Goal: Information Seeking & Learning: Learn about a topic

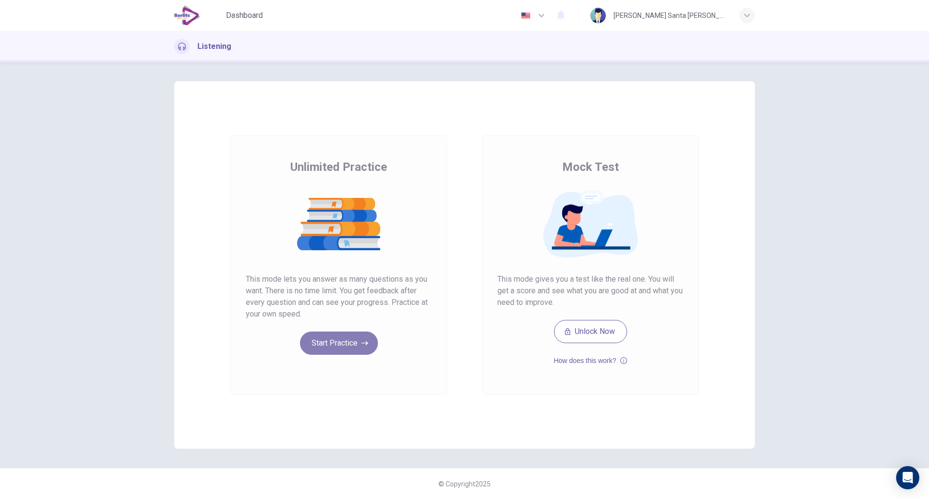
click at [355, 345] on button "Start Practice" at bounding box center [339, 343] width 78 height 23
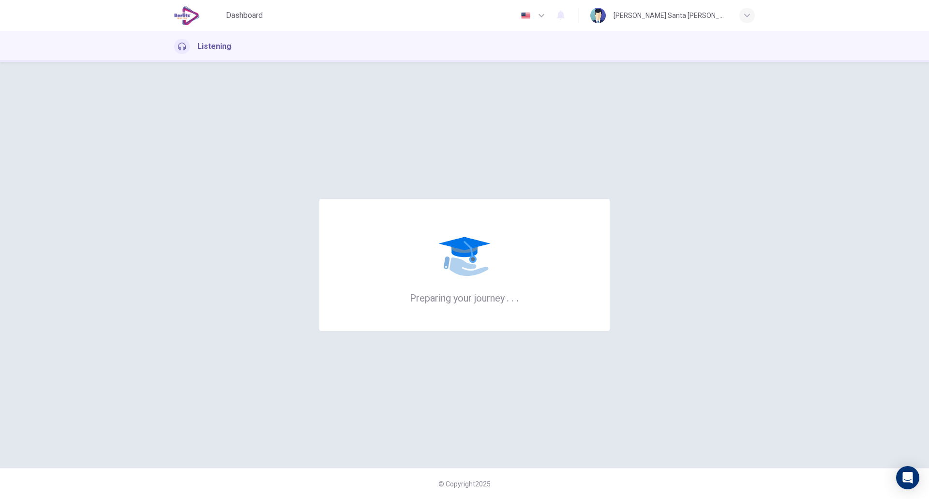
click at [439, 138] on div "Preparing your journey . . ." at bounding box center [464, 264] width 581 height 367
click at [478, 277] on icon at bounding box center [465, 255] width 58 height 58
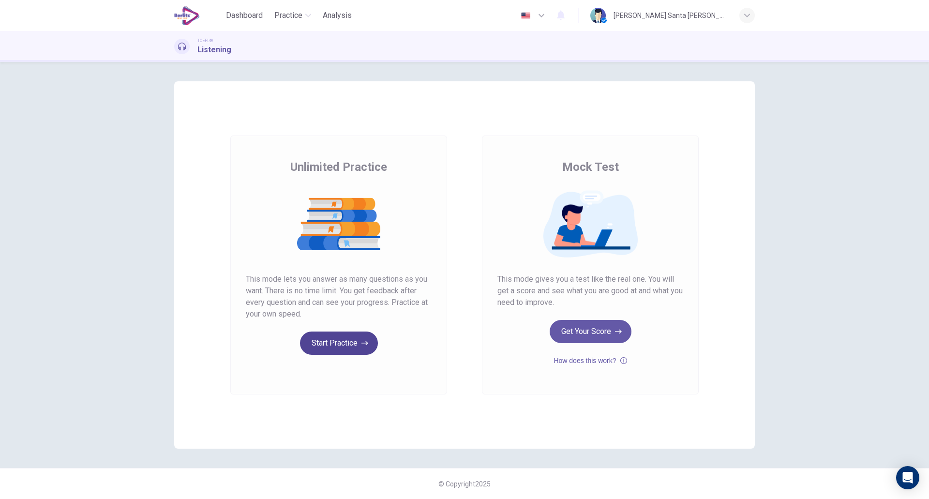
click at [335, 344] on button "Start Practice" at bounding box center [339, 343] width 78 height 23
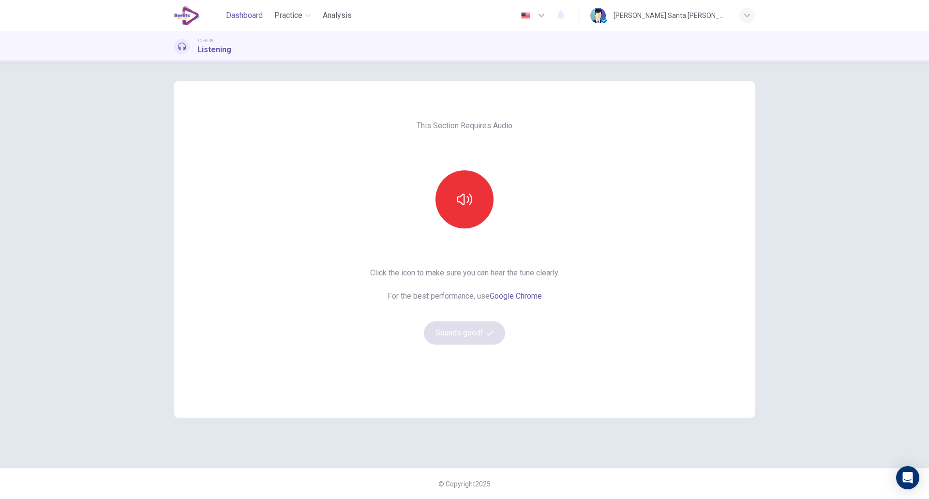
click at [248, 7] on button "Dashboard" at bounding box center [244, 15] width 45 height 17
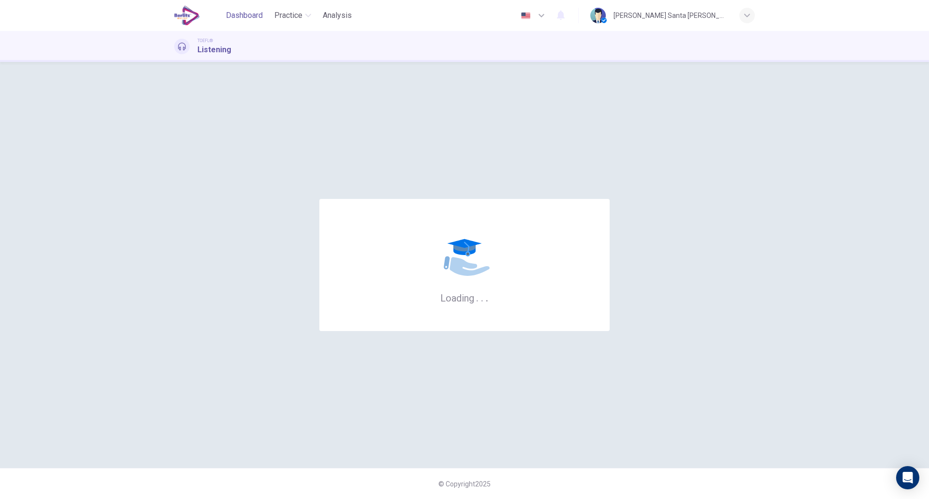
click at [239, 15] on span "Dashboard" at bounding box center [244, 16] width 37 height 12
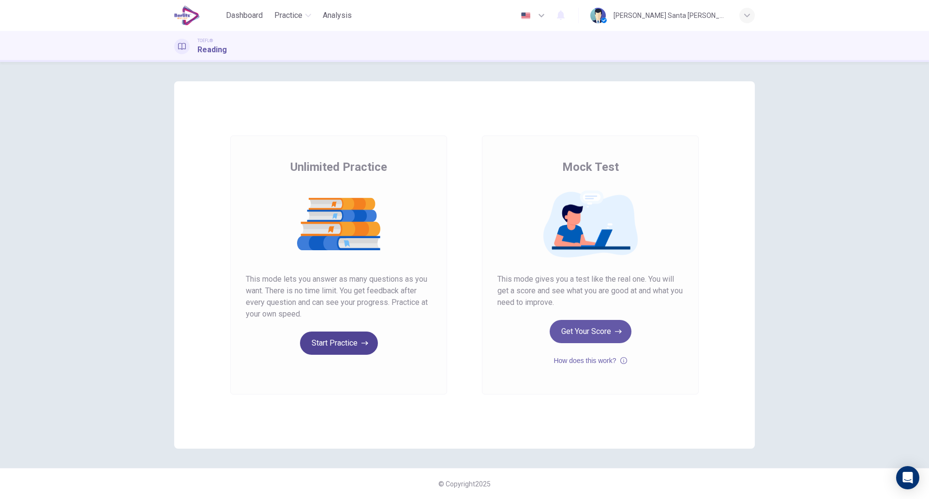
click at [336, 346] on button "Start Practice" at bounding box center [339, 343] width 78 height 23
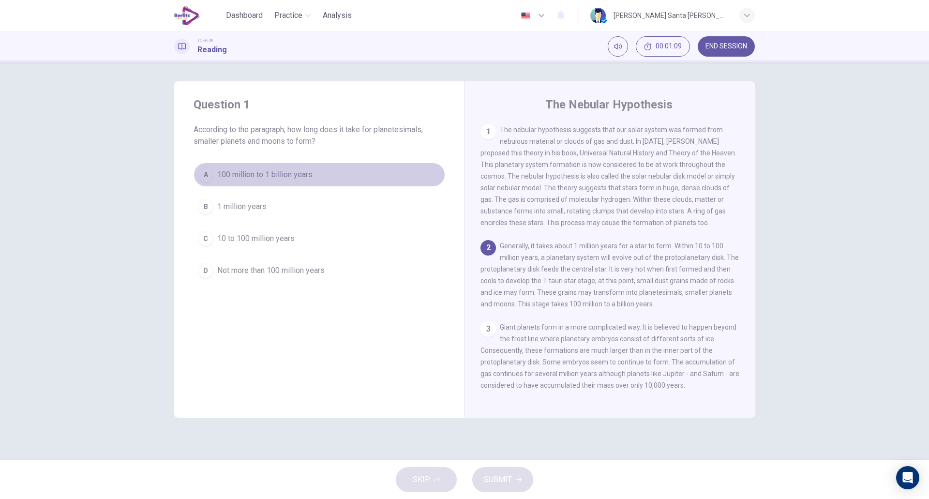
click at [277, 172] on span "100 million to 1 billion years" at bounding box center [264, 175] width 95 height 12
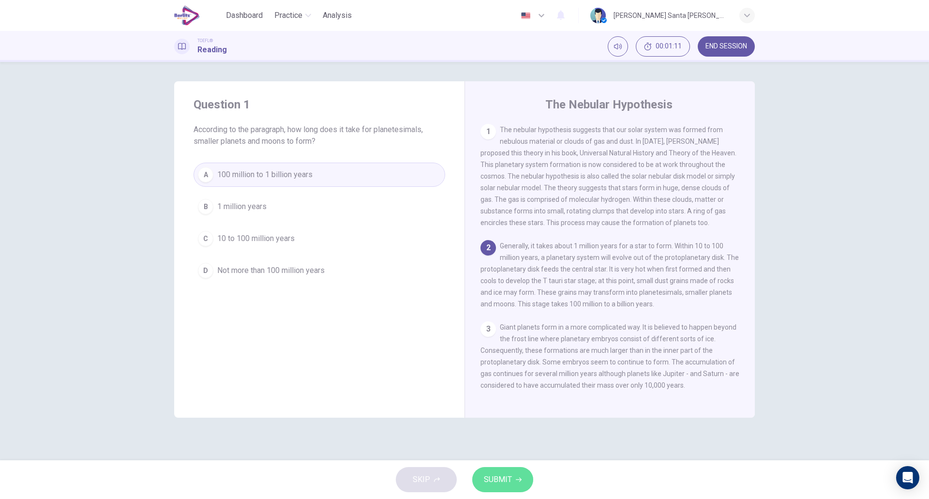
click at [511, 477] on span "SUBMIT" at bounding box center [498, 480] width 28 height 14
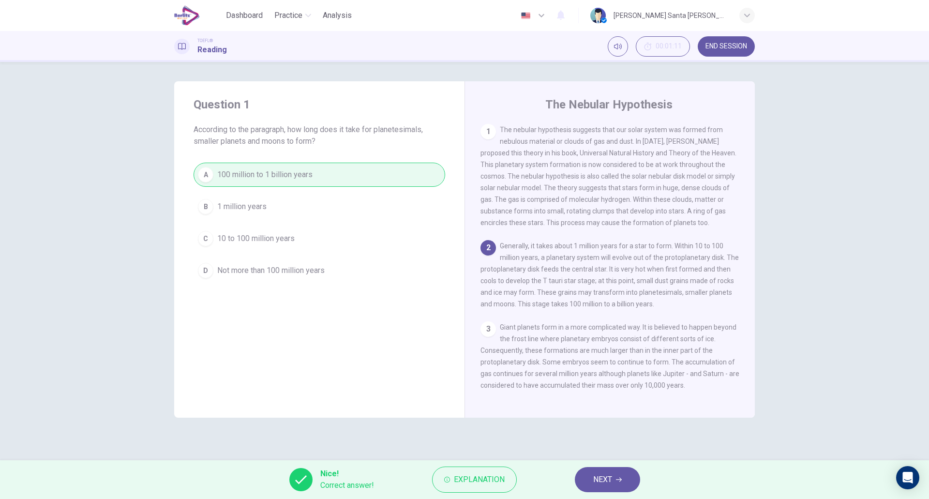
click at [609, 480] on span "NEXT" at bounding box center [602, 480] width 19 height 14
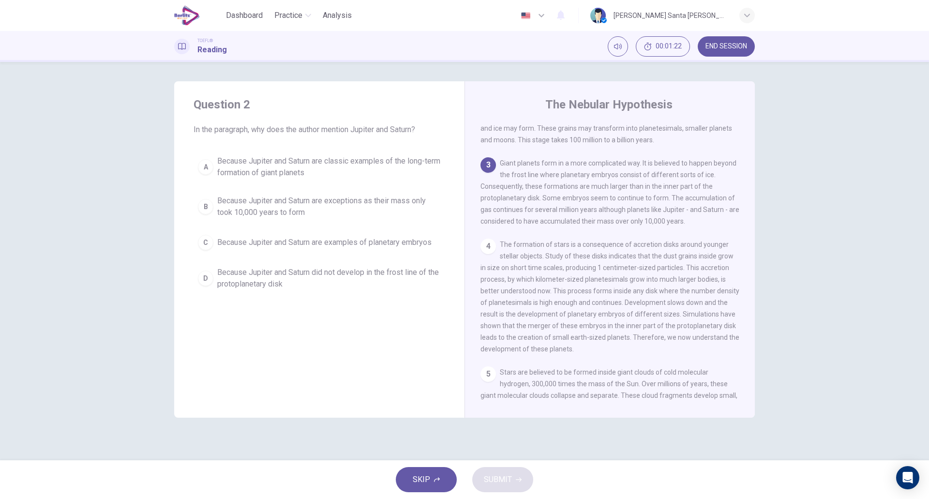
scroll to position [138, 0]
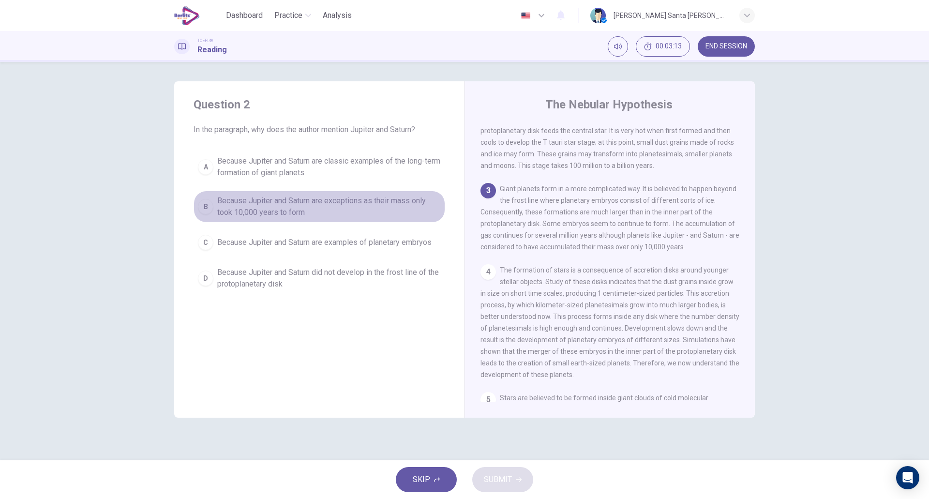
click at [358, 202] on span "Because Jupiter and Saturn are exceptions as their mass only took 10,000 years …" at bounding box center [329, 206] width 224 height 23
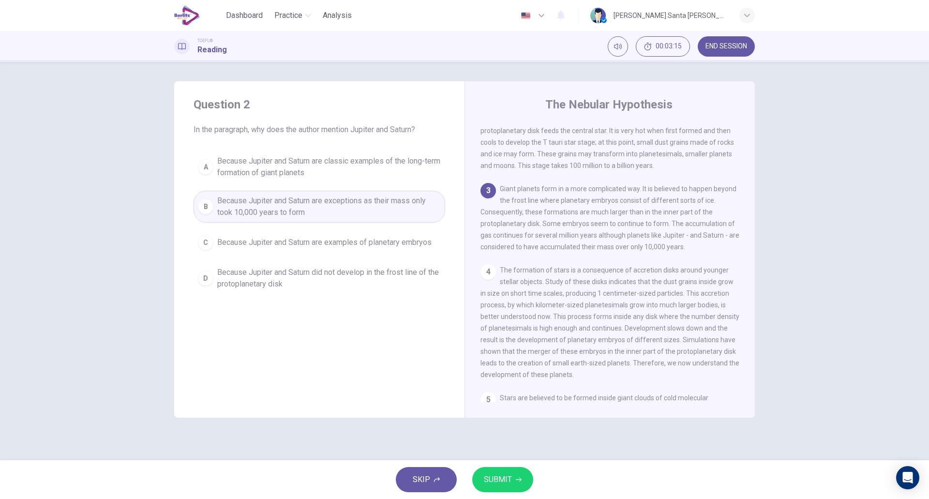
click at [506, 476] on span "SUBMIT" at bounding box center [498, 480] width 28 height 14
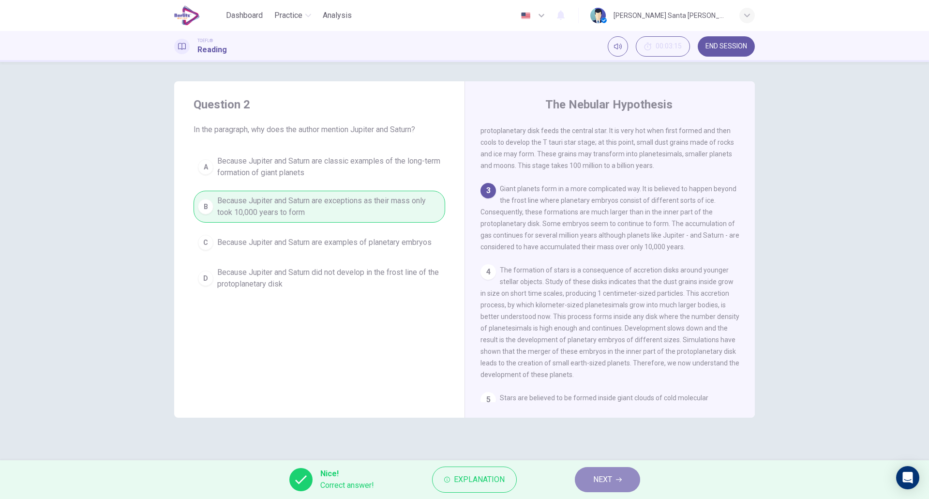
drag, startPoint x: 615, startPoint y: 482, endPoint x: 610, endPoint y: 481, distance: 4.9
click at [611, 482] on button "NEXT" at bounding box center [607, 479] width 65 height 25
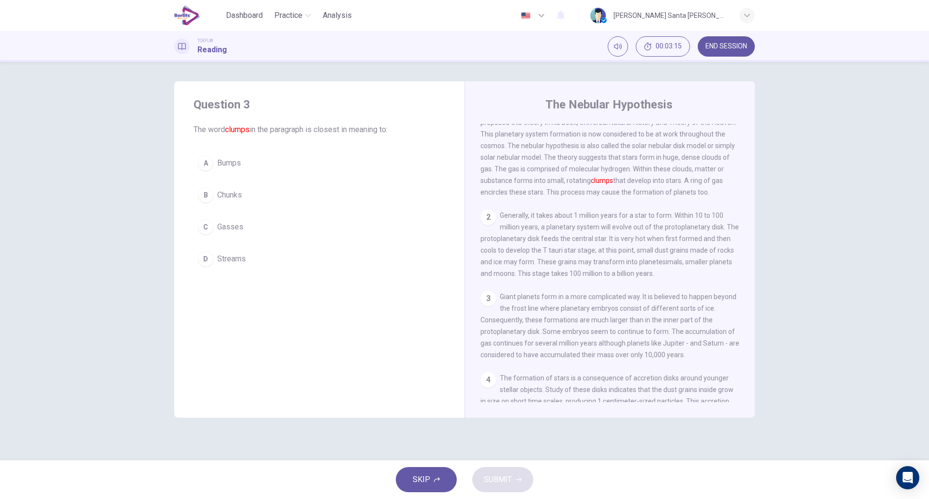
scroll to position [0, 0]
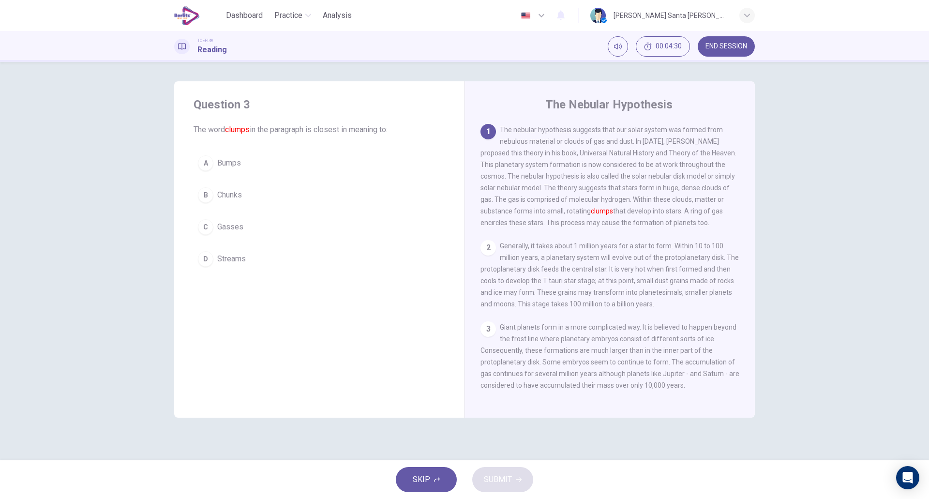
click at [209, 258] on div "D" at bounding box center [205, 258] width 15 height 15
click at [506, 478] on span "SUBMIT" at bounding box center [498, 480] width 28 height 14
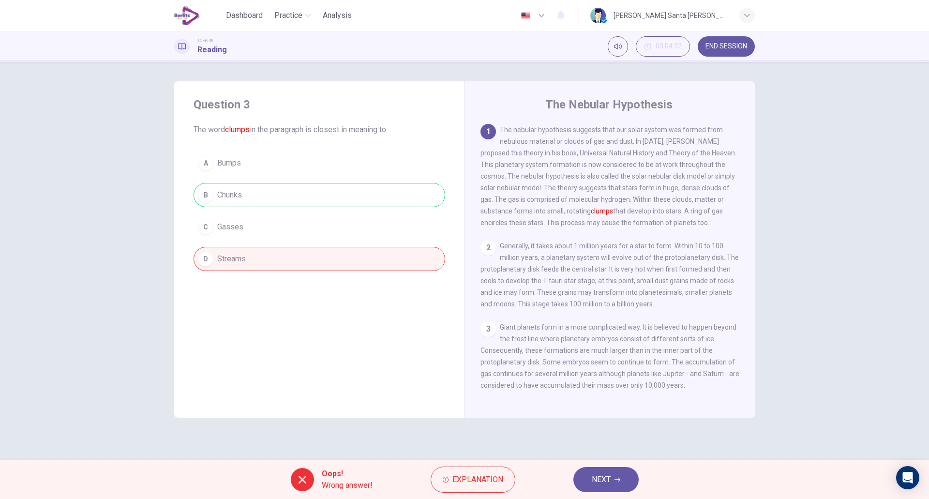
click at [618, 482] on button "NEXT" at bounding box center [605, 479] width 65 height 25
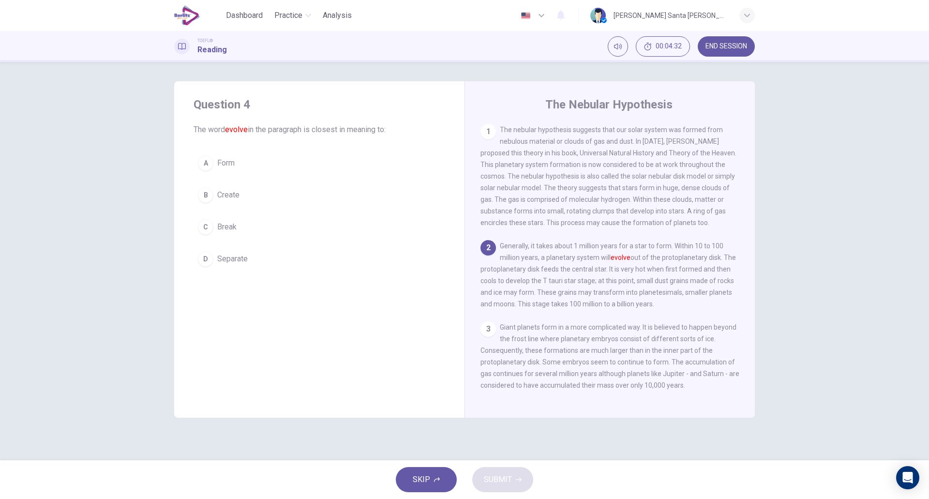
scroll to position [12, 0]
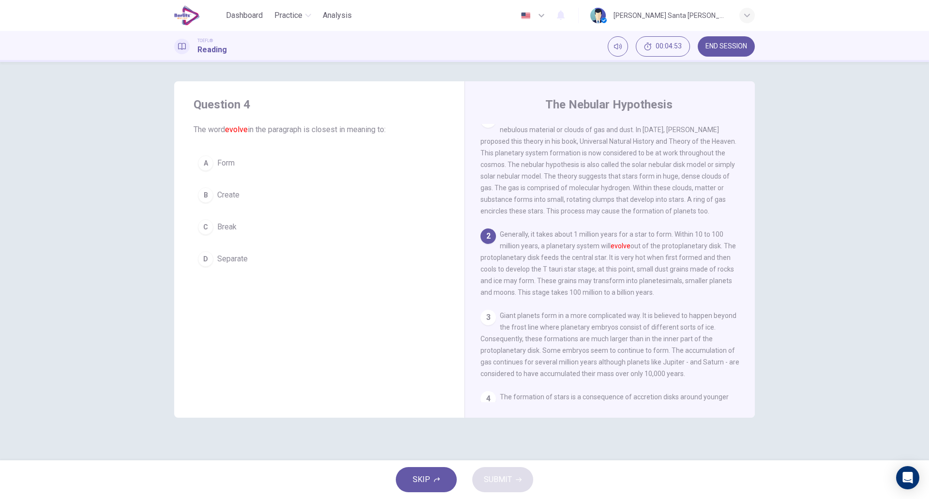
click at [205, 164] on div "A" at bounding box center [205, 162] width 15 height 15
click at [506, 482] on span "SUBMIT" at bounding box center [498, 480] width 28 height 14
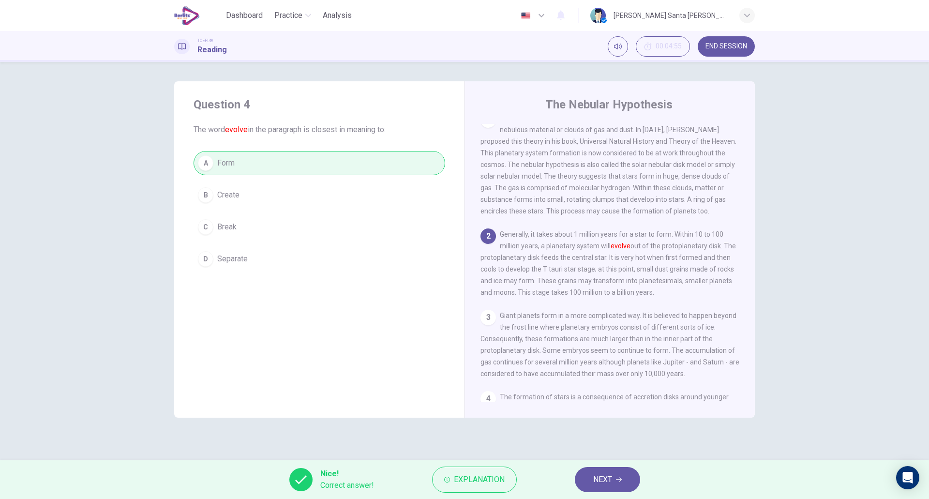
drag, startPoint x: 620, startPoint y: 473, endPoint x: 618, endPoint y: 468, distance: 5.8
click at [620, 473] on button "NEXT" at bounding box center [607, 479] width 65 height 25
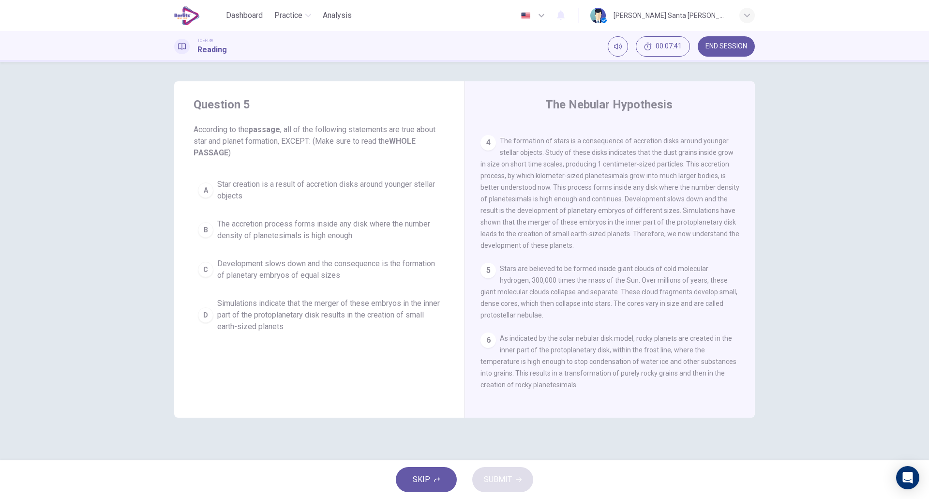
scroll to position [287, 0]
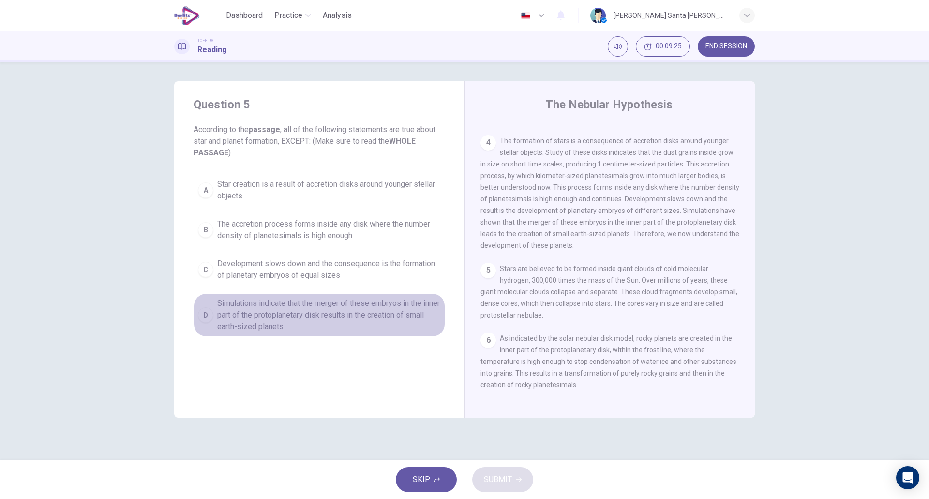
drag, startPoint x: 341, startPoint y: 321, endPoint x: 333, endPoint y: 317, distance: 9.1
click at [333, 317] on span "Simulations indicate that the merger of these embryos in the inner part of the …" at bounding box center [329, 315] width 224 height 35
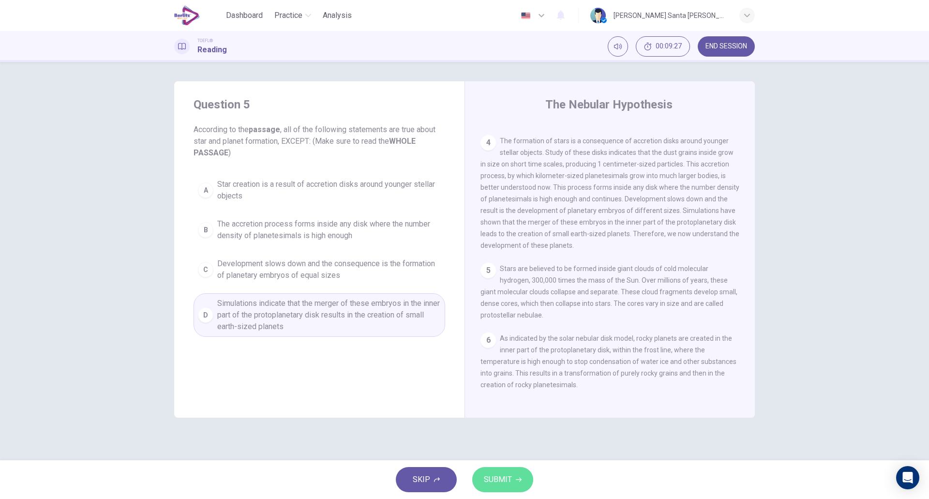
click at [503, 480] on span "SUBMIT" at bounding box center [498, 480] width 28 height 14
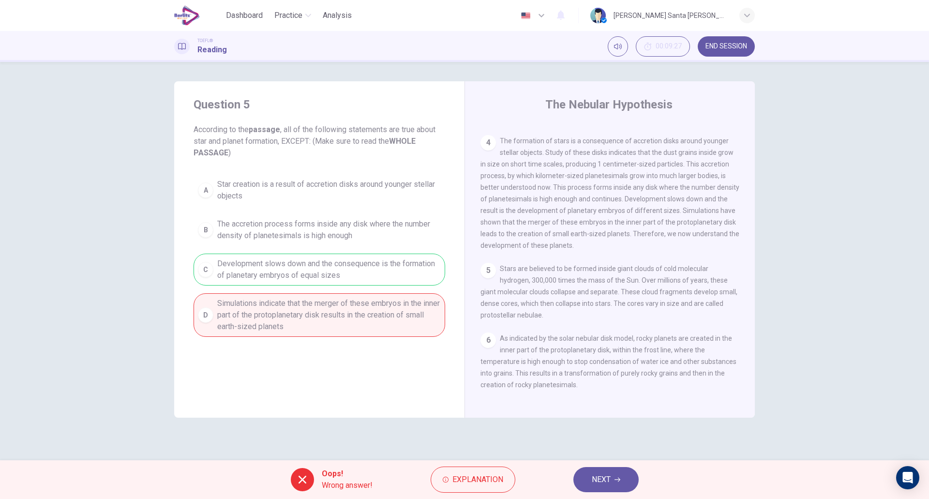
click at [618, 481] on icon "button" at bounding box center [618, 480] width 6 height 6
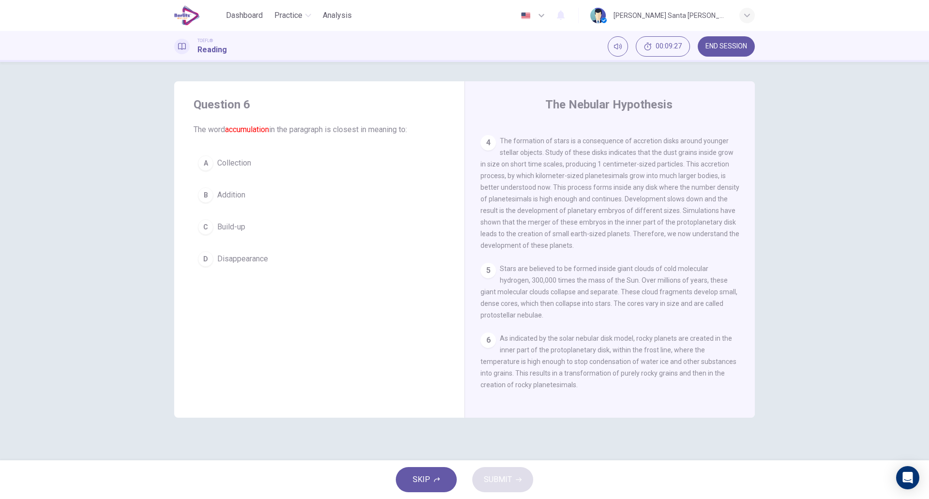
scroll to position [205, 0]
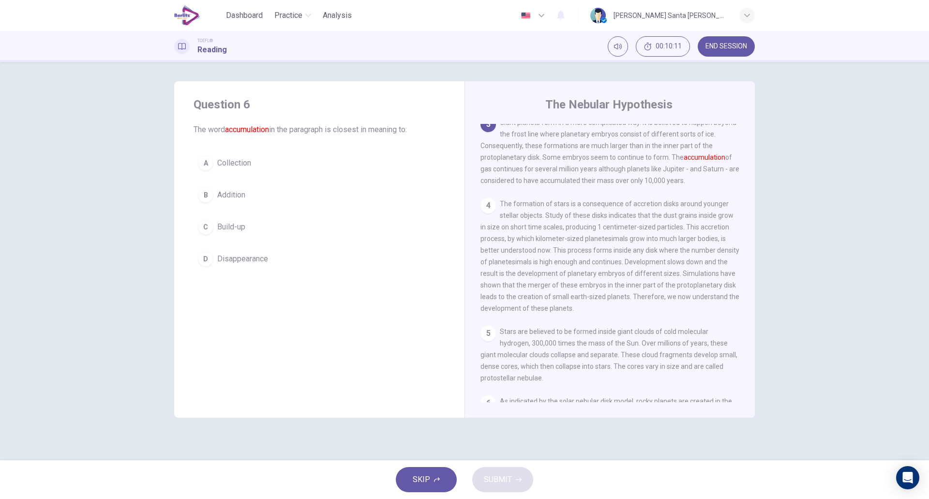
click at [202, 225] on div "C" at bounding box center [205, 226] width 15 height 15
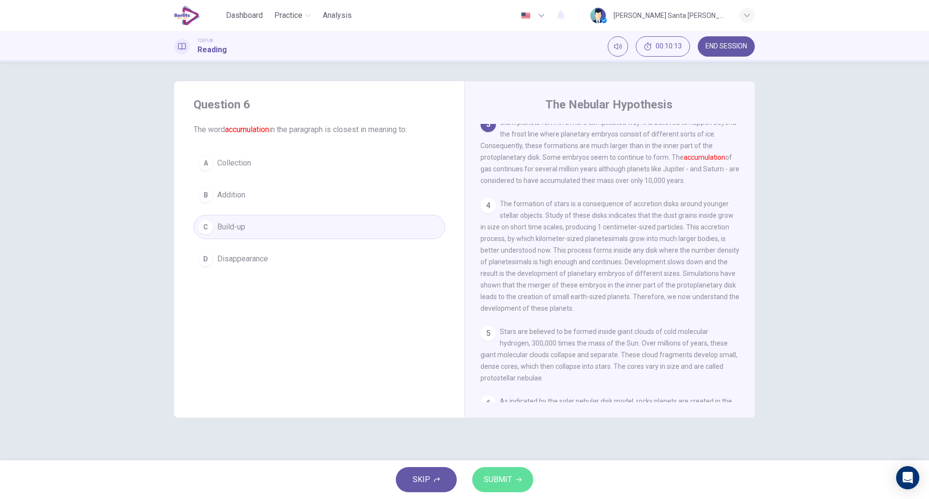
click at [506, 482] on span "SUBMIT" at bounding box center [498, 480] width 28 height 14
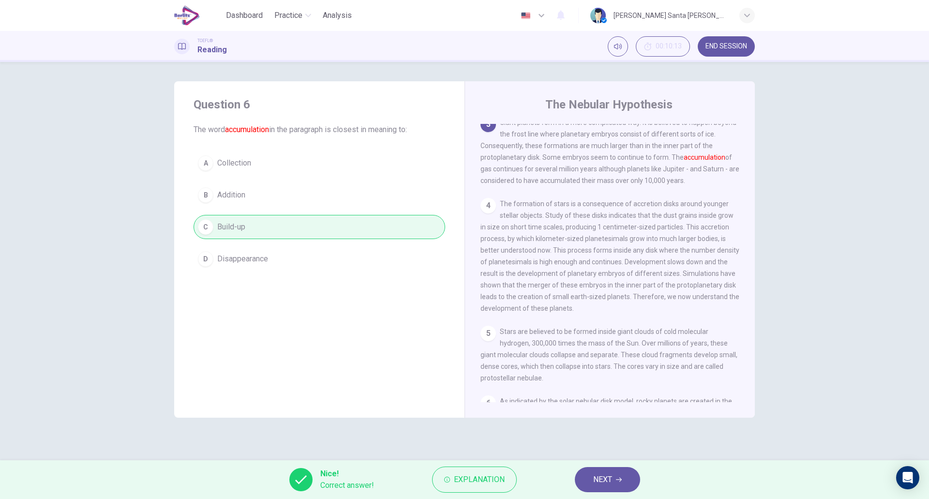
drag, startPoint x: 611, startPoint y: 480, endPoint x: 605, endPoint y: 478, distance: 5.7
click at [611, 480] on span "NEXT" at bounding box center [602, 480] width 19 height 14
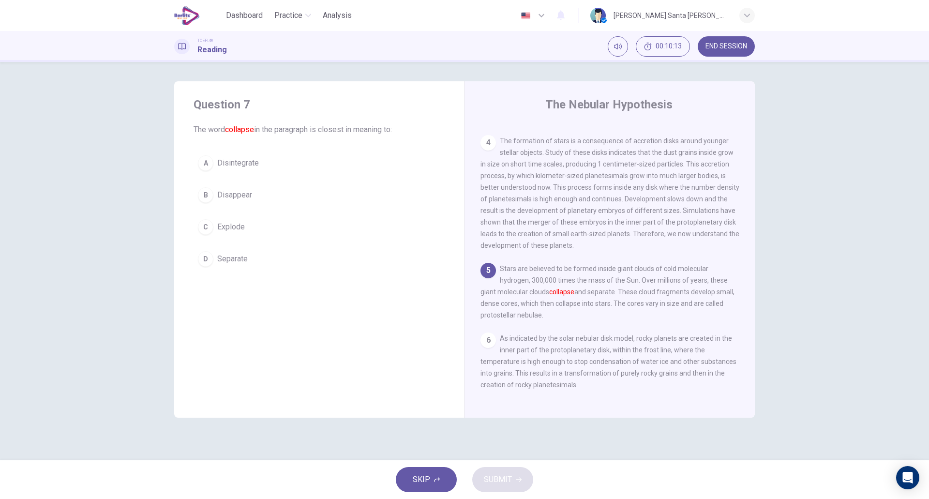
scroll to position [287, 0]
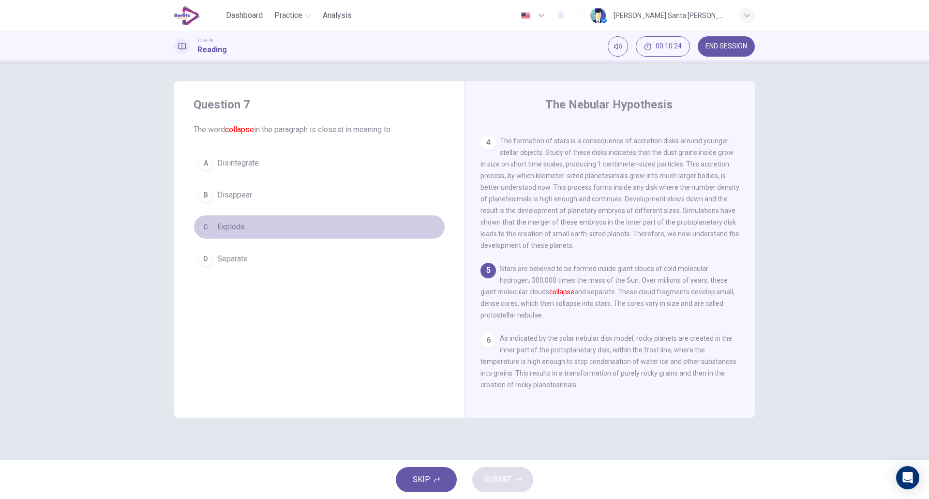
click at [206, 226] on div "C" at bounding box center [205, 226] width 15 height 15
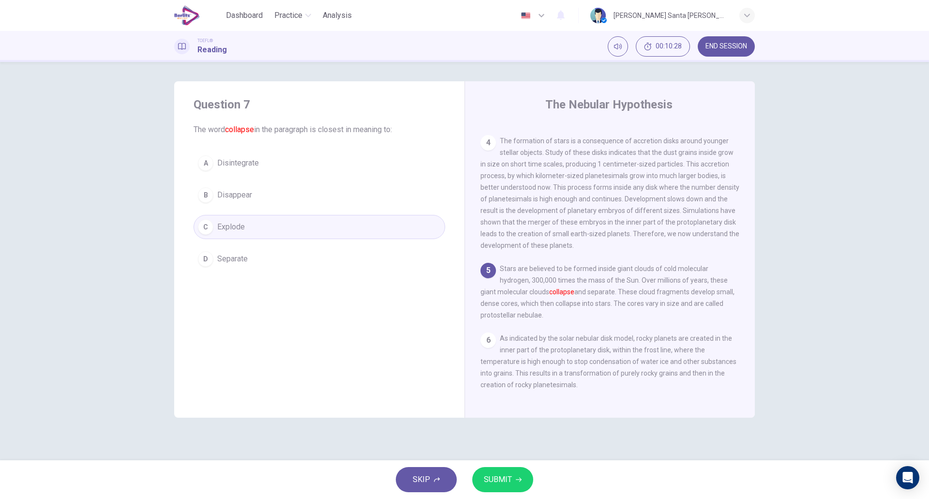
click at [512, 476] on button "SUBMIT" at bounding box center [502, 479] width 61 height 25
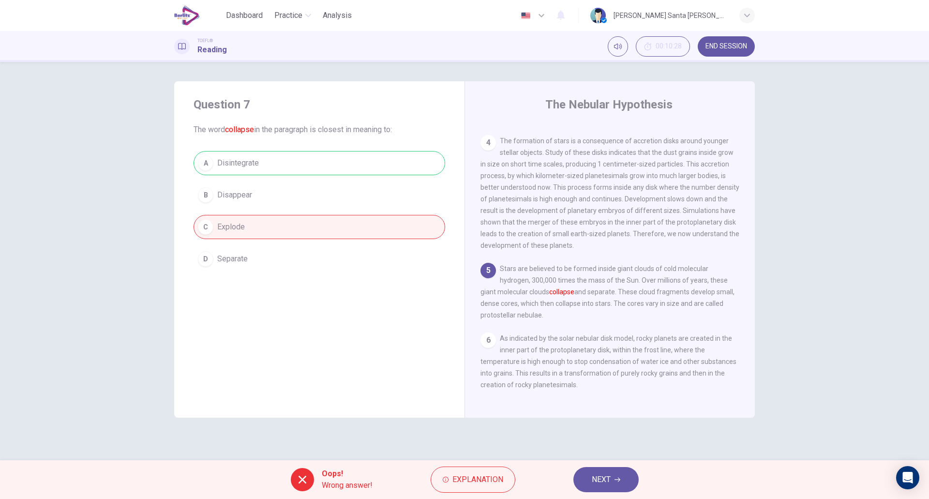
click at [612, 474] on button "NEXT" at bounding box center [605, 479] width 65 height 25
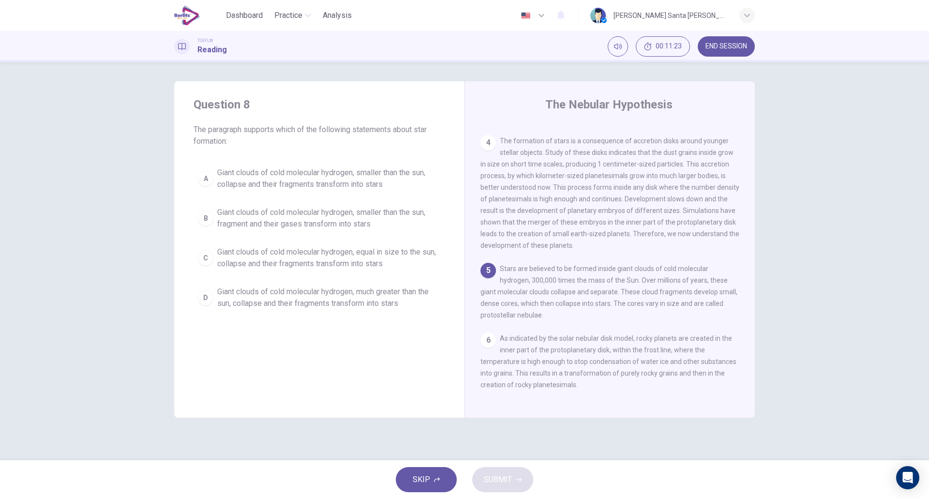
click at [292, 295] on span "Giant clouds of cold molecular hydrogen, much greater than the sun, collapse an…" at bounding box center [329, 297] width 224 height 23
click at [497, 480] on span "SUBMIT" at bounding box center [498, 480] width 28 height 14
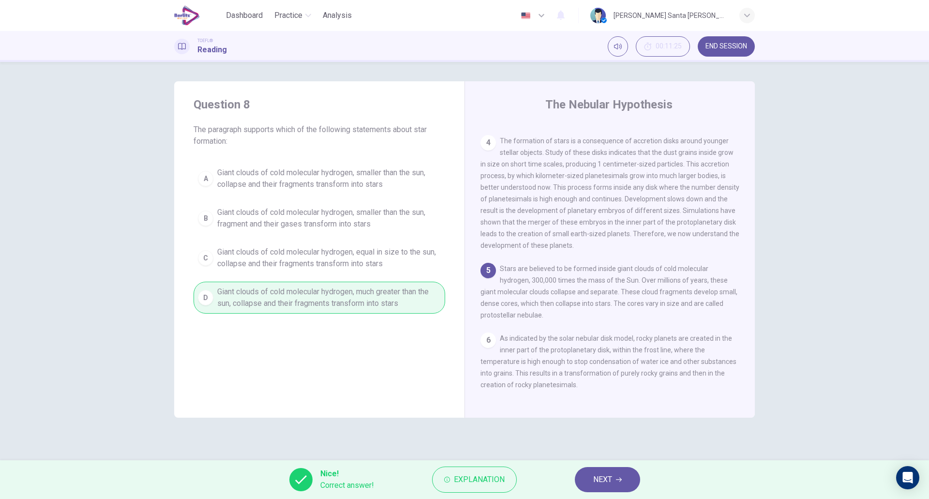
click at [616, 481] on button "NEXT" at bounding box center [607, 479] width 65 height 25
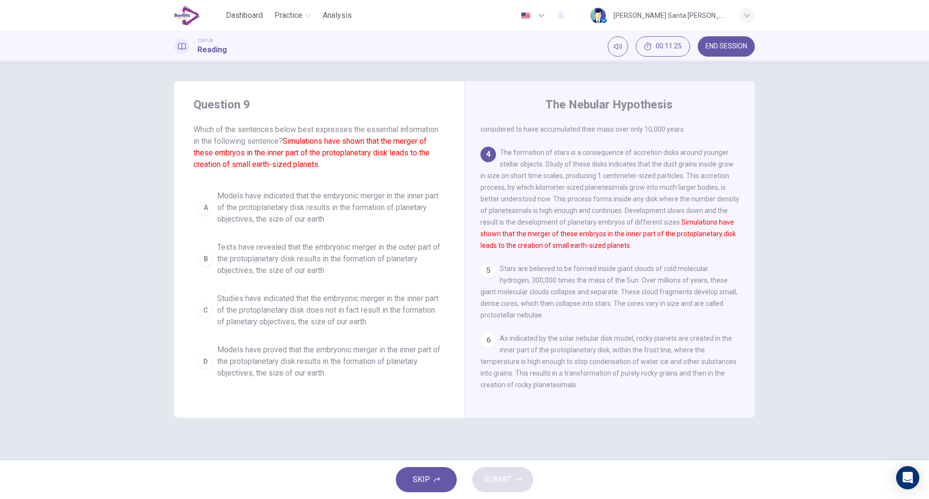
scroll to position [275, 0]
click at [295, 367] on span "Models have proved that the embryonic merger in the inner part of the protoplan…" at bounding box center [329, 361] width 224 height 35
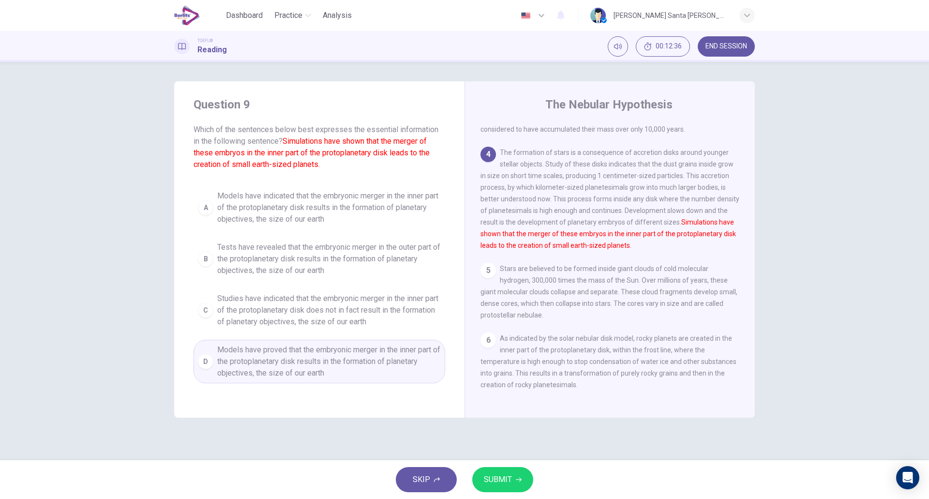
click at [498, 479] on span "SUBMIT" at bounding box center [498, 480] width 28 height 14
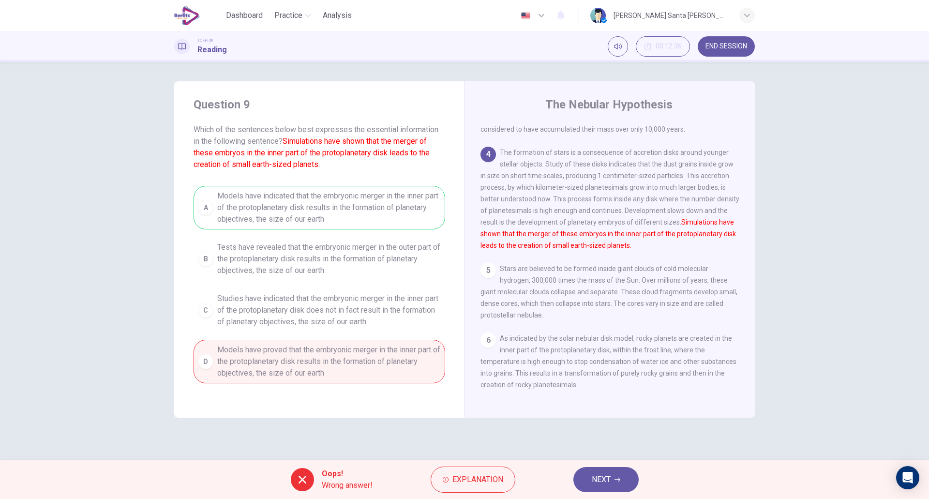
click at [609, 479] on span "NEXT" at bounding box center [601, 480] width 19 height 14
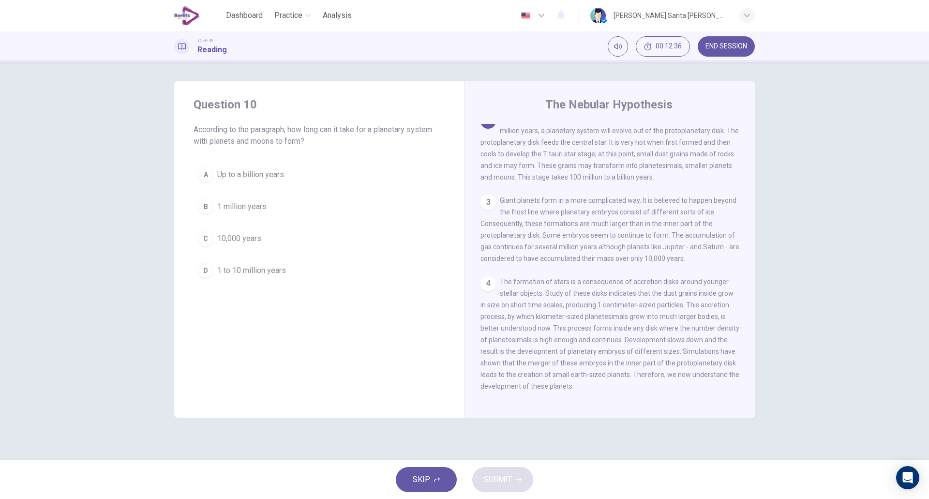
scroll to position [121, 0]
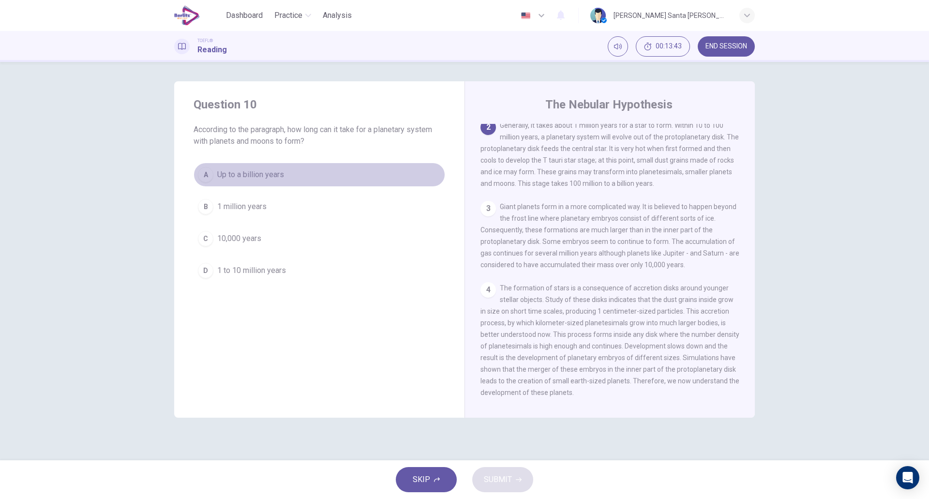
click at [259, 176] on span "Up to a billion years" at bounding box center [250, 175] width 67 height 12
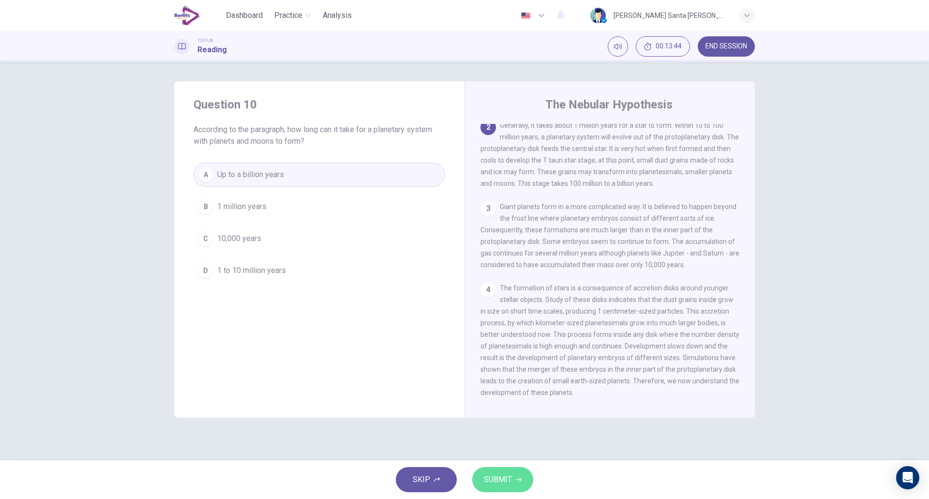
drag, startPoint x: 514, startPoint y: 472, endPoint x: 456, endPoint y: 452, distance: 62.1
click at [514, 472] on button "SUBMIT" at bounding box center [502, 479] width 61 height 25
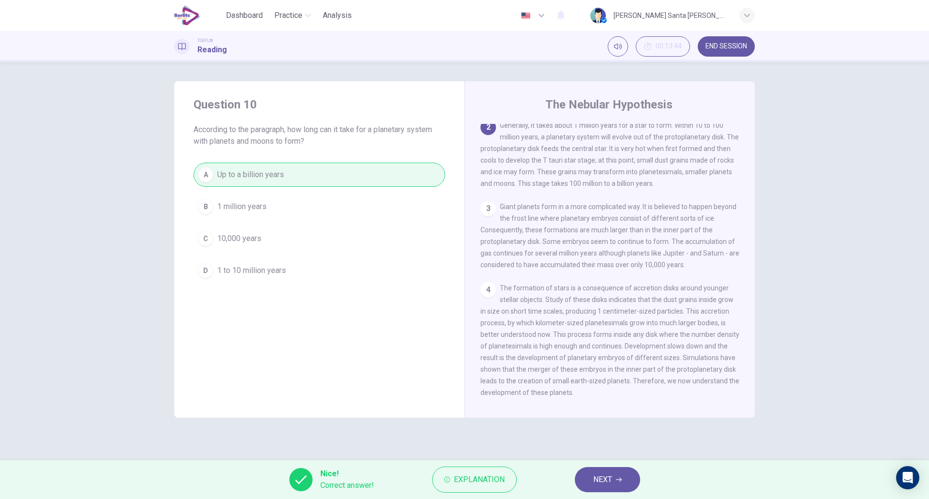
click at [618, 481] on icon "button" at bounding box center [619, 480] width 6 height 6
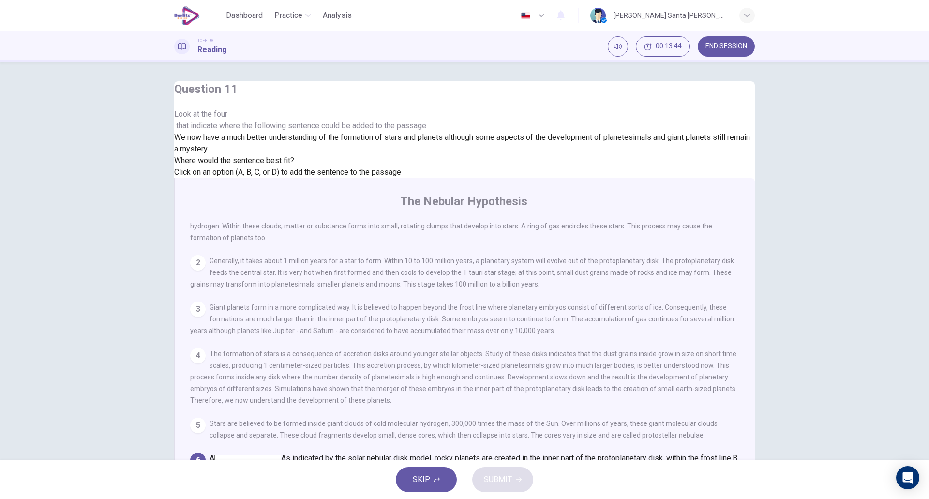
scroll to position [301, 0]
click at [587, 478] on input at bounding box center [553, 482] width 67 height 9
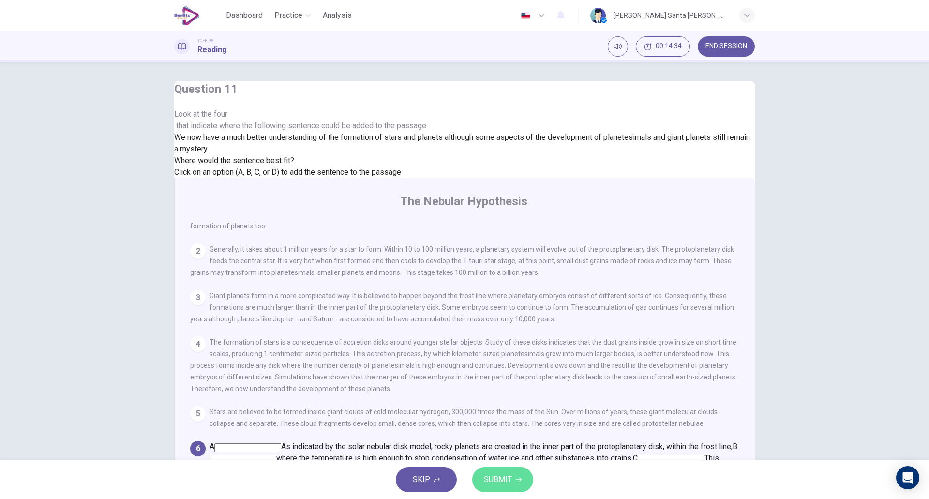
click at [511, 482] on span "SUBMIT" at bounding box center [498, 480] width 28 height 14
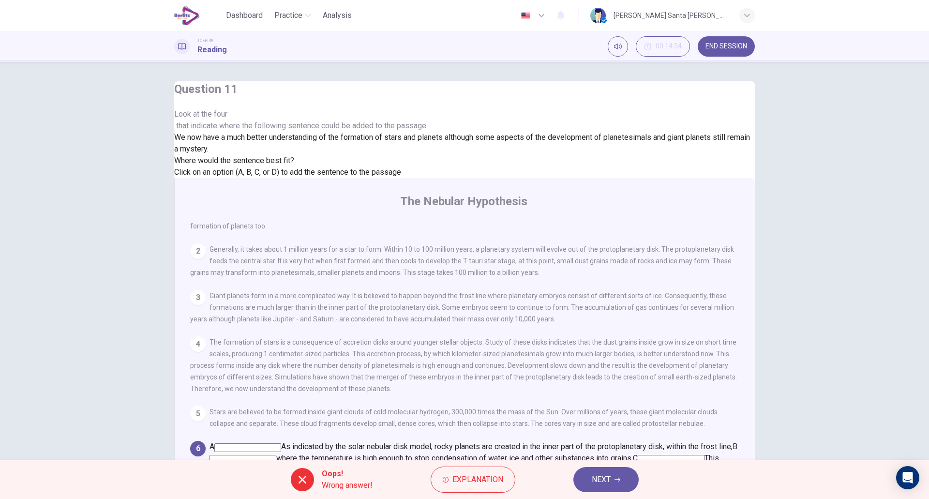
click at [608, 480] on span "NEXT" at bounding box center [601, 480] width 19 height 14
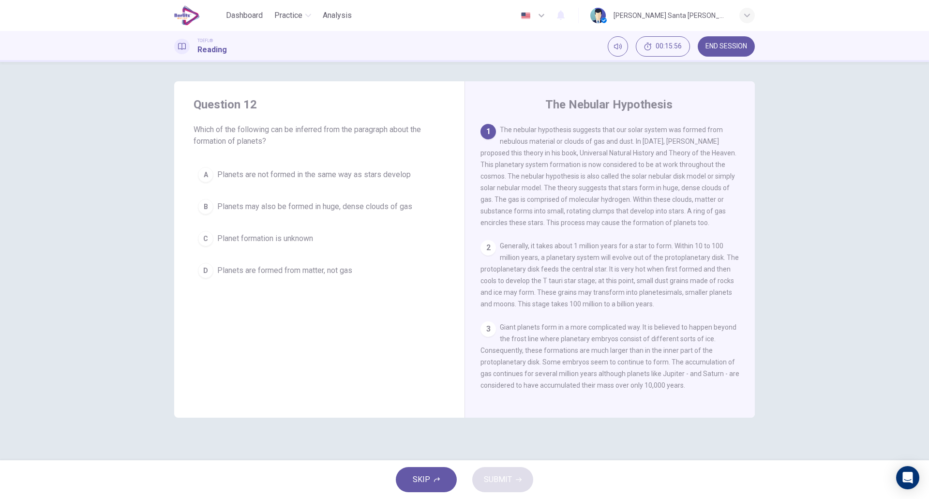
click at [208, 175] on div "A" at bounding box center [205, 174] width 15 height 15
click at [504, 475] on span "SUBMIT" at bounding box center [498, 480] width 28 height 14
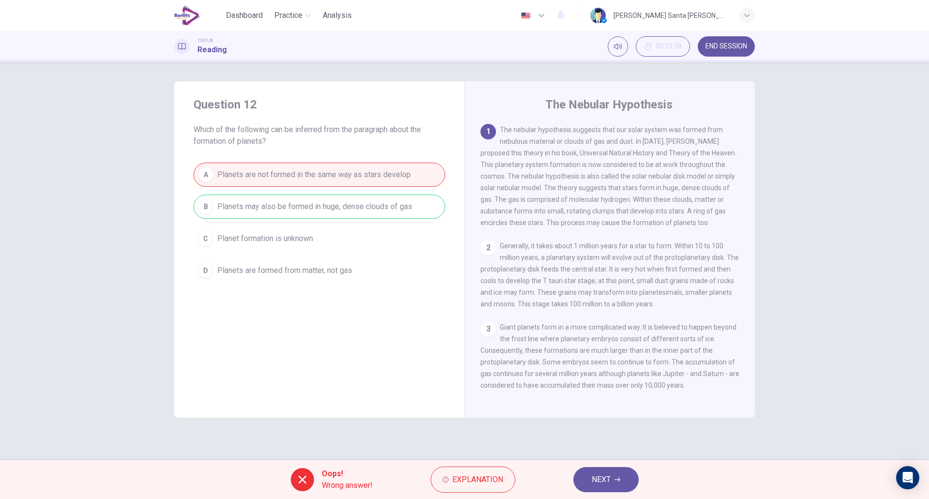
click at [602, 479] on span "NEXT" at bounding box center [601, 480] width 19 height 14
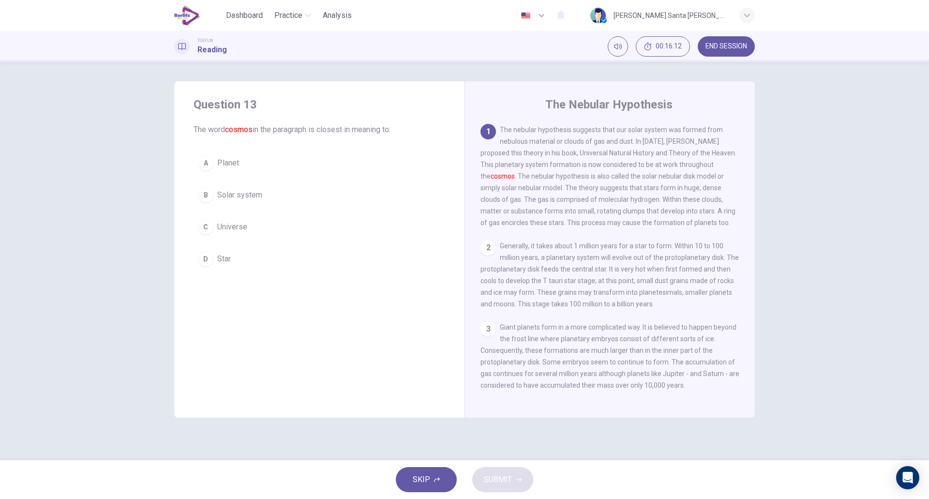
drag, startPoint x: 207, startPoint y: 226, endPoint x: 235, endPoint y: 237, distance: 29.7
click at [207, 226] on div "C" at bounding box center [205, 226] width 15 height 15
click at [497, 478] on span "SUBMIT" at bounding box center [498, 480] width 28 height 14
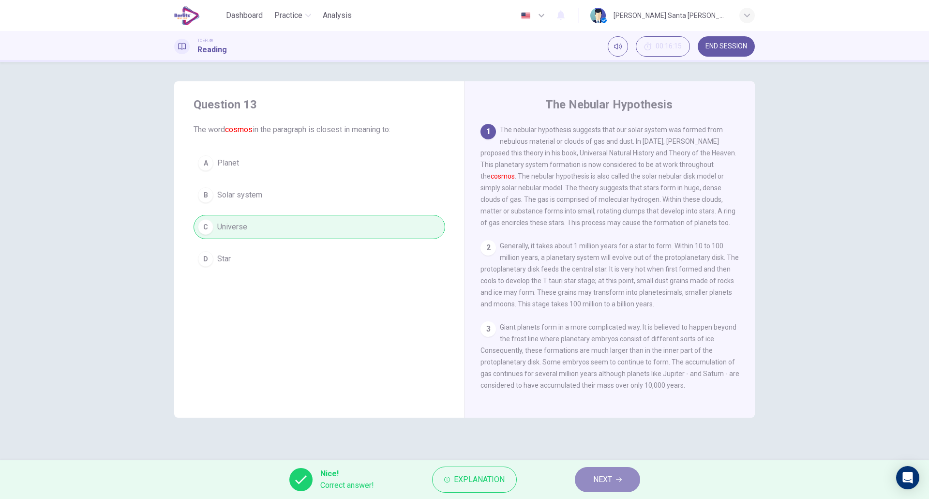
click at [610, 480] on span "NEXT" at bounding box center [602, 480] width 19 height 14
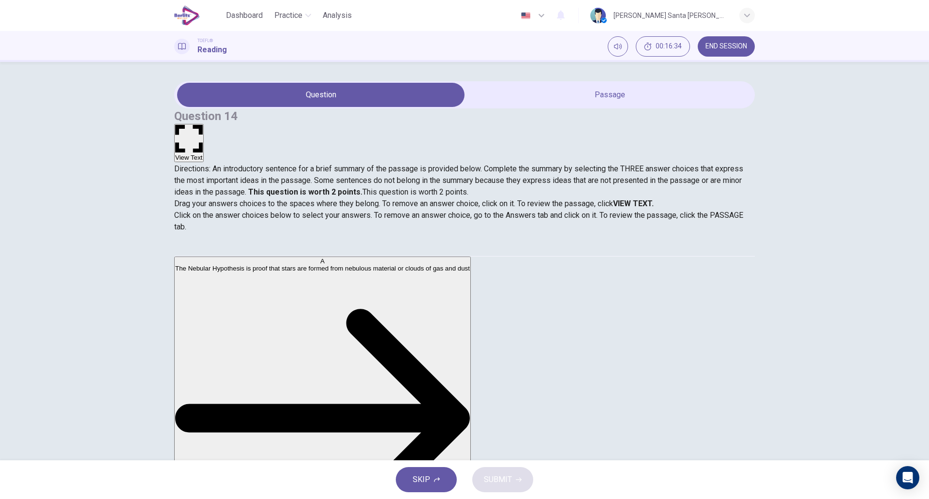
scroll to position [62, 0]
drag, startPoint x: 241, startPoint y: 290, endPoint x: 466, endPoint y: 281, distance: 225.7
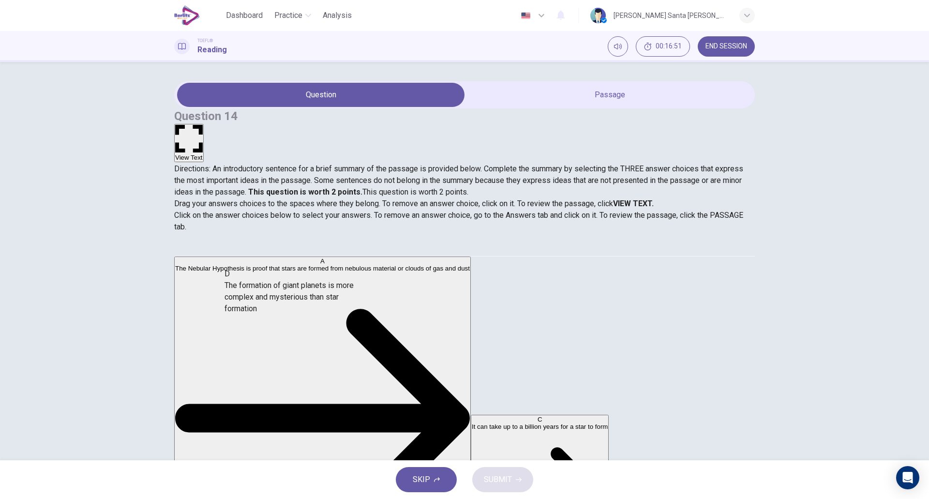
scroll to position [115, 0]
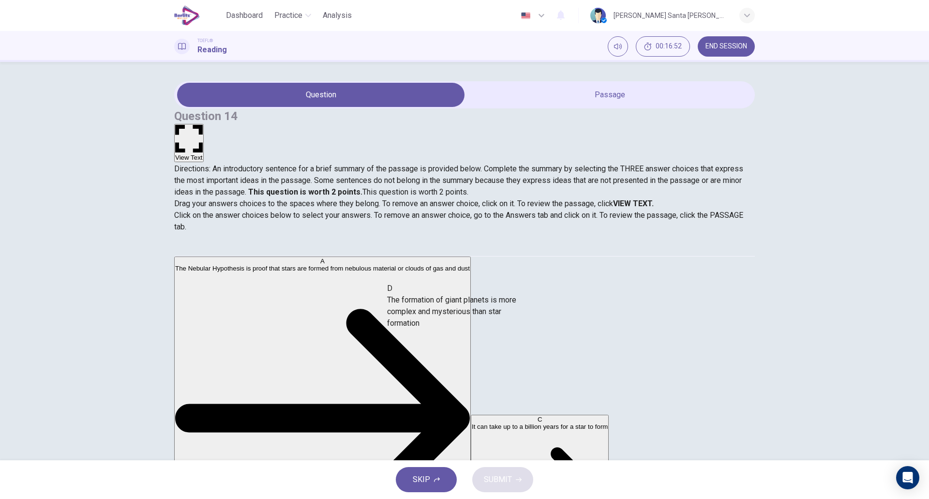
drag, startPoint x: 276, startPoint y: 272, endPoint x: 471, endPoint y: 311, distance: 198.8
drag, startPoint x: 229, startPoint y: 266, endPoint x: 465, endPoint y: 307, distance: 239.8
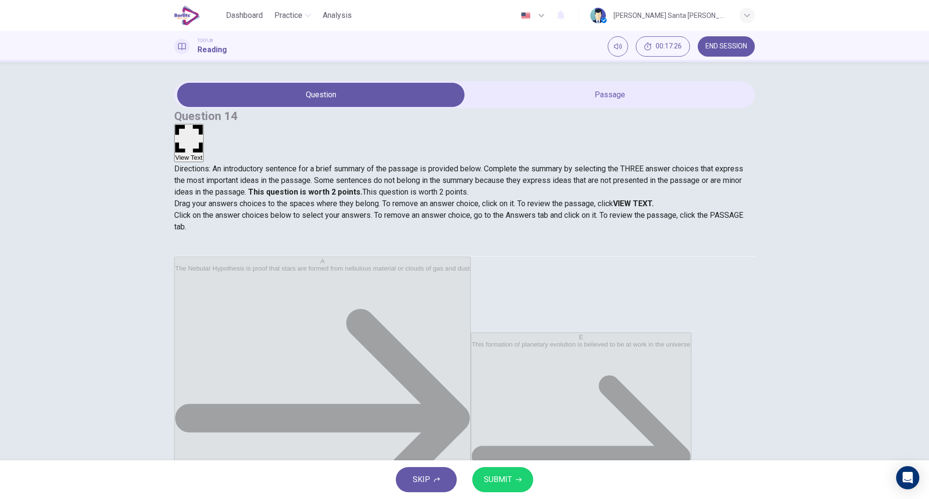
scroll to position [29, 0]
drag, startPoint x: 257, startPoint y: 317, endPoint x: 436, endPoint y: 395, distance: 195.5
drag, startPoint x: 255, startPoint y: 369, endPoint x: 488, endPoint y: 379, distance: 233.5
drag, startPoint x: 387, startPoint y: 311, endPoint x: 256, endPoint y: 301, distance: 131.6
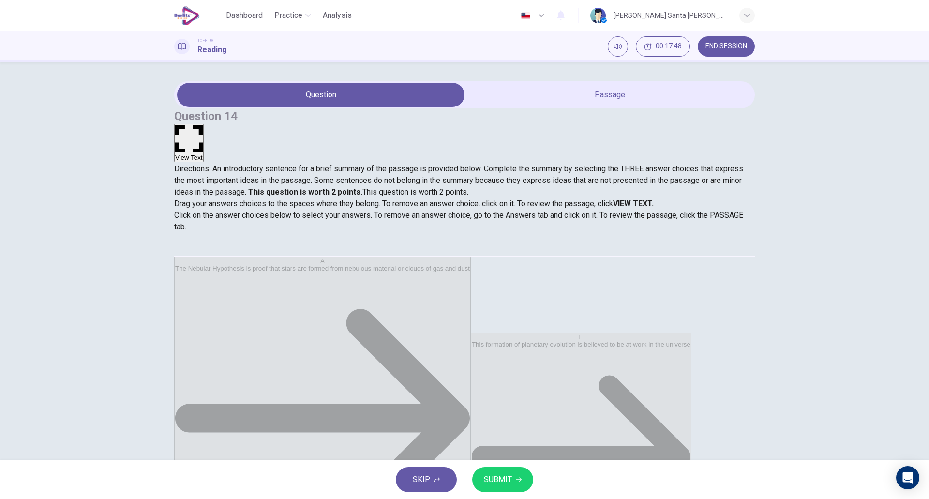
click at [506, 484] on span "SUBMIT" at bounding box center [498, 480] width 28 height 14
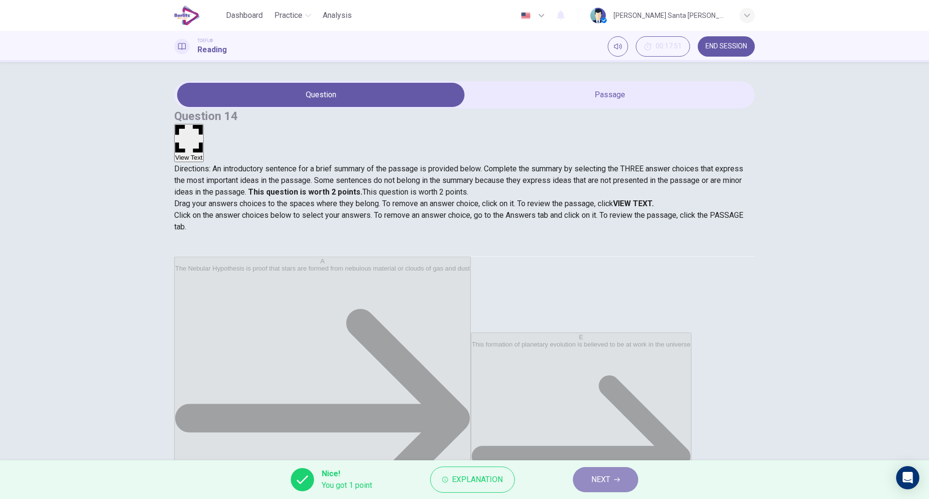
click at [617, 477] on button "NEXT" at bounding box center [605, 479] width 65 height 25
